Goal: Information Seeking & Learning: Learn about a topic

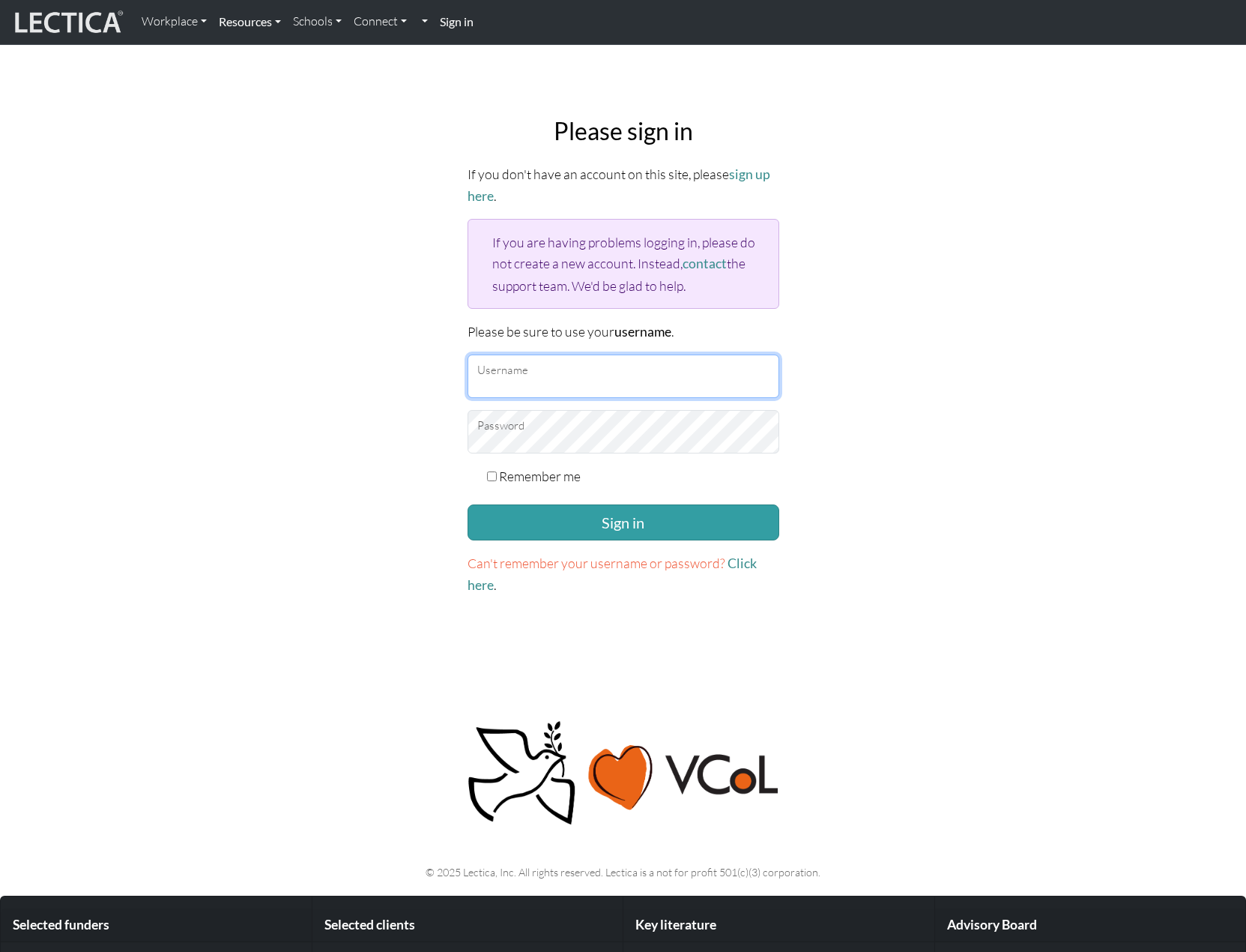
type input "snuffleumpagus"
click at [271, 26] on link "Resources" at bounding box center [250, 21] width 75 height 32
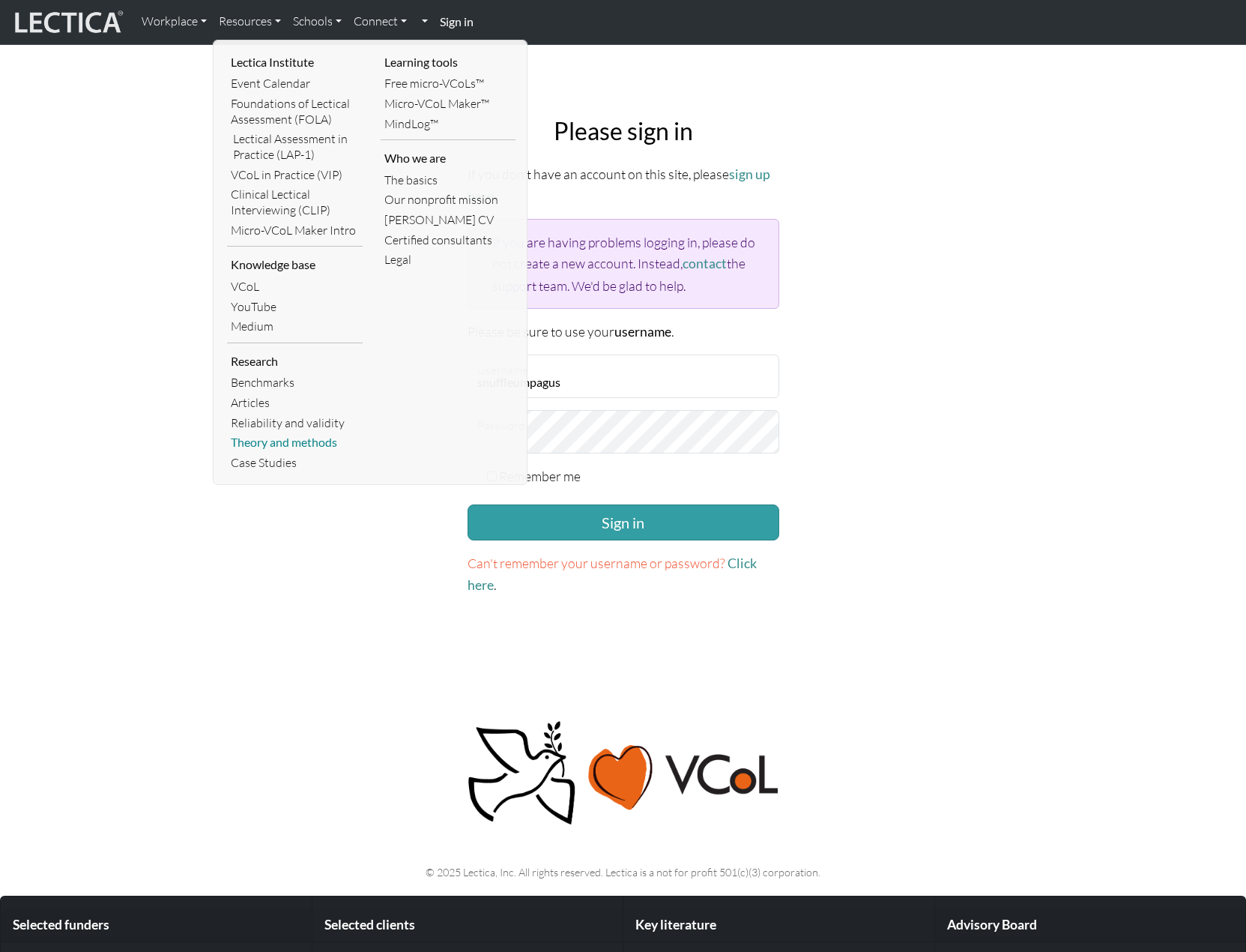
click at [256, 441] on link "Theory and methods" at bounding box center [295, 443] width 135 height 21
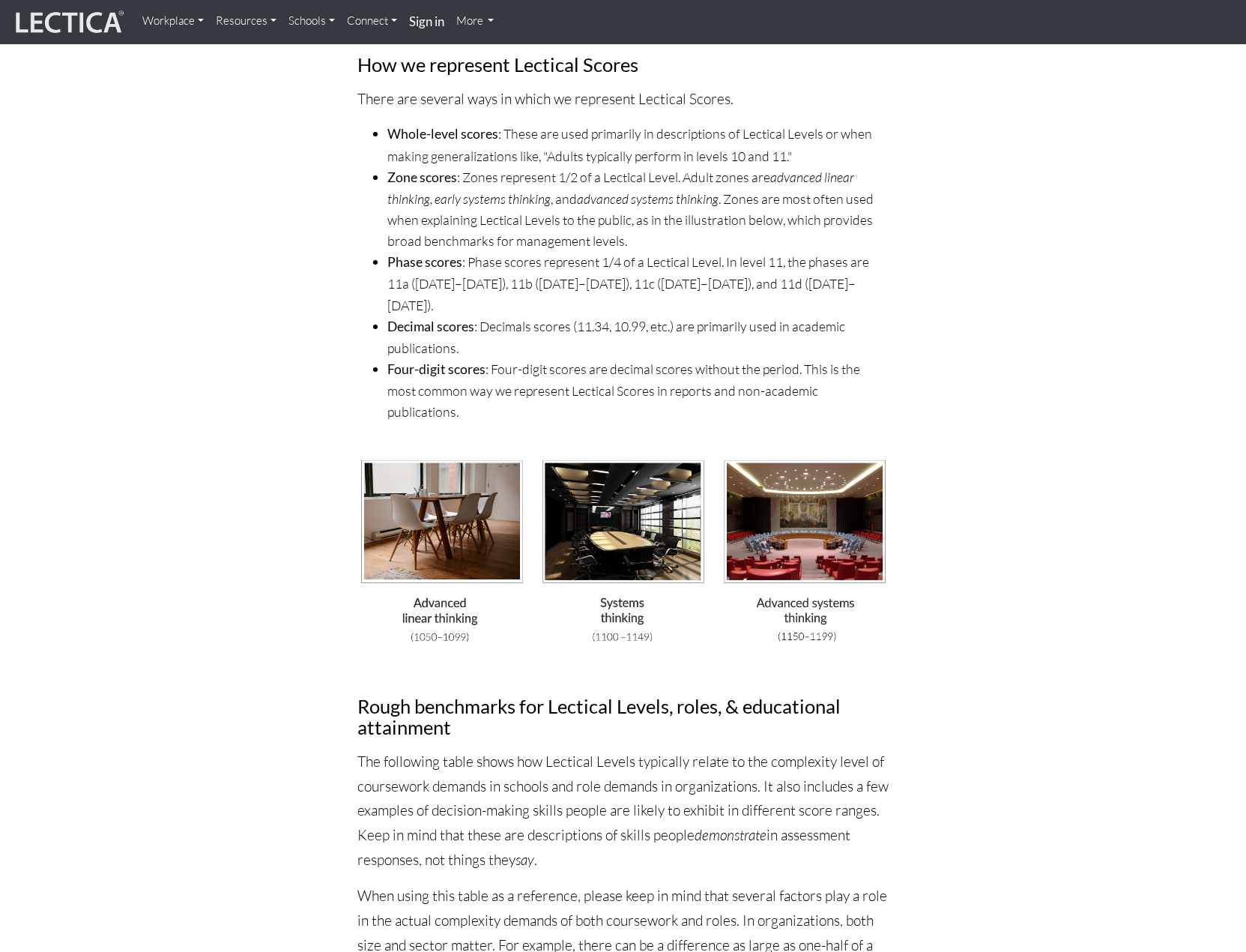
scroll to position [3871, 0]
